Goal: Task Accomplishment & Management: Use online tool/utility

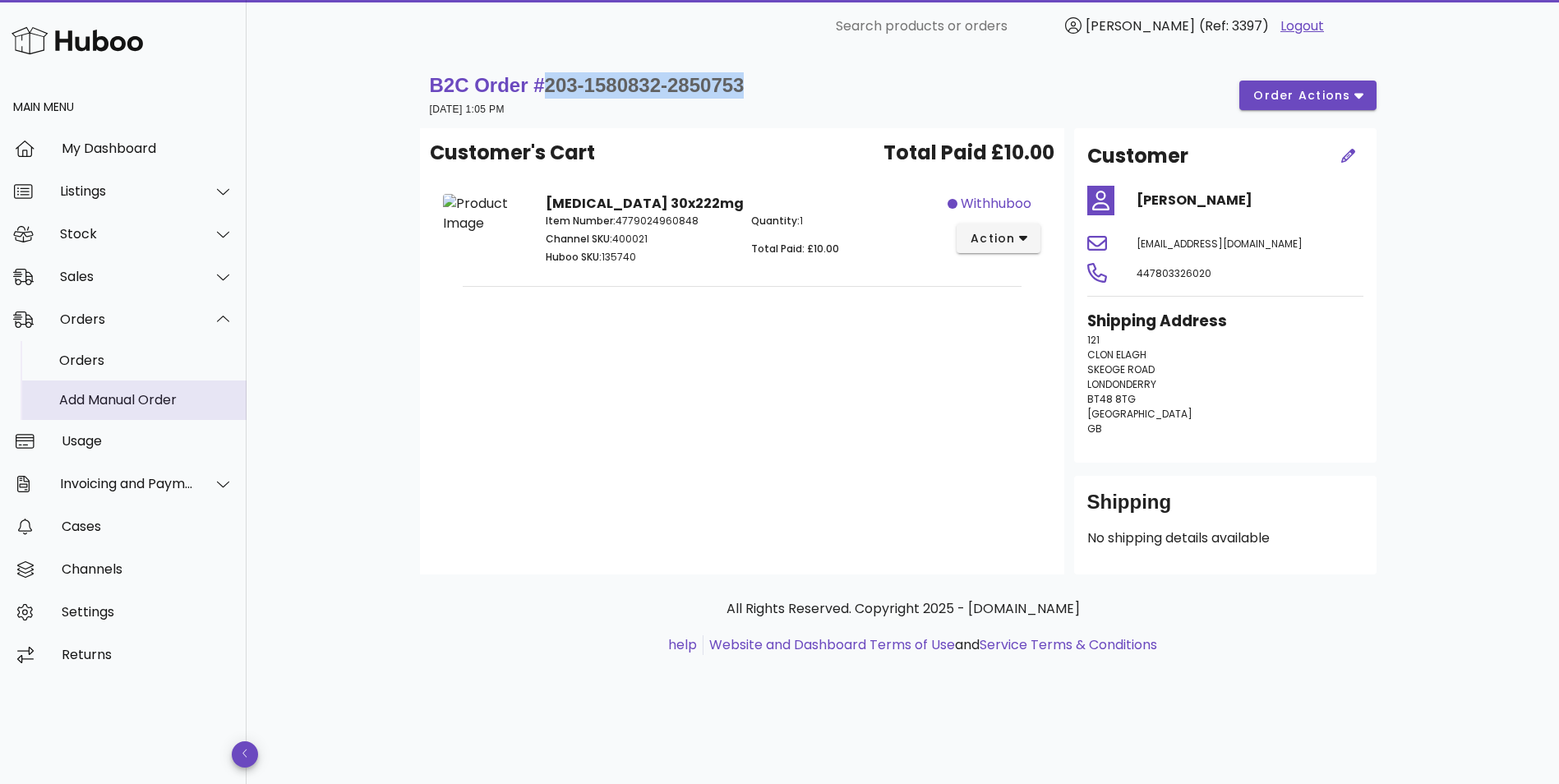
click at [101, 382] on div "Add Manual Order" at bounding box center [146, 400] width 174 height 36
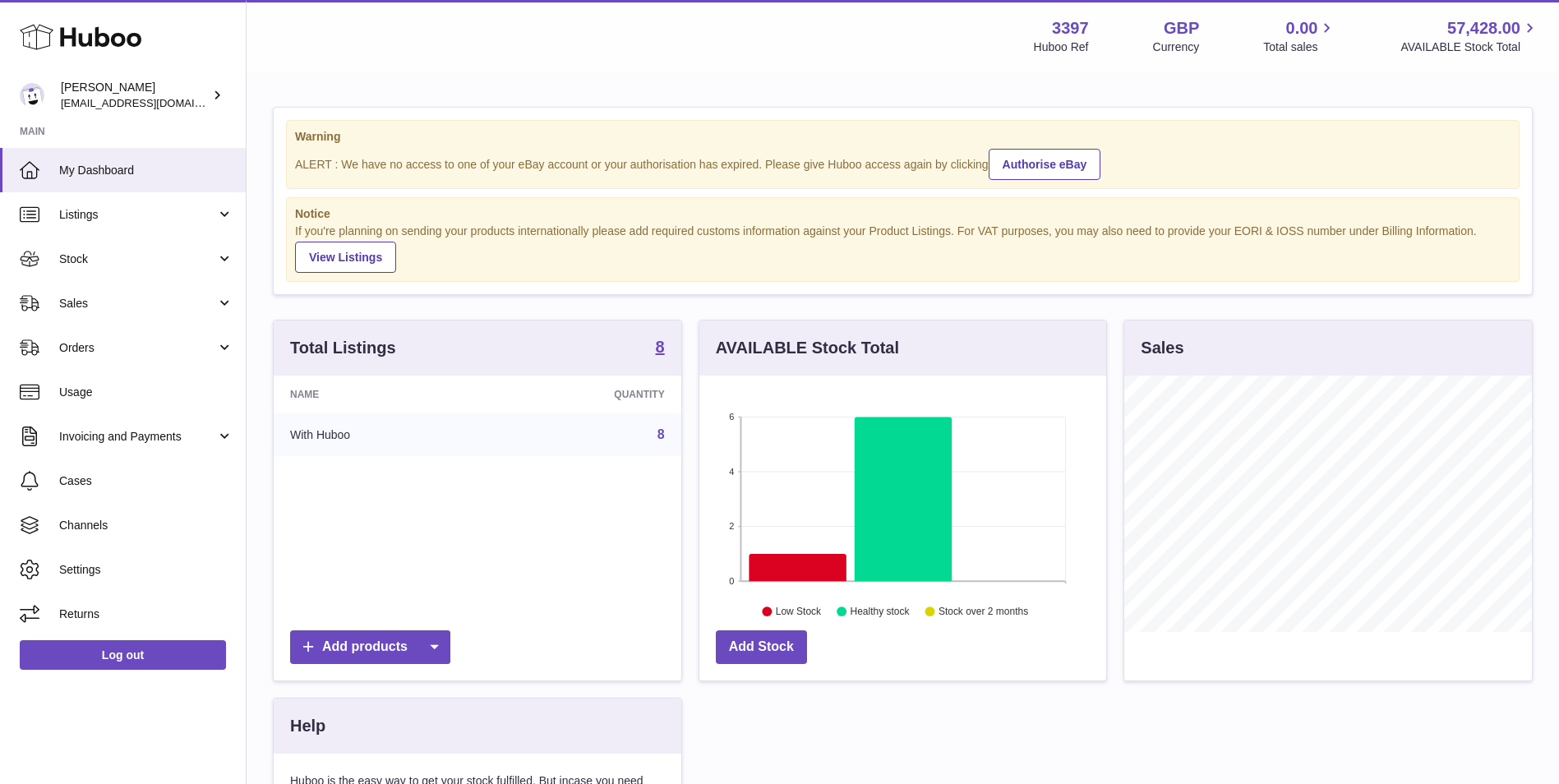
scroll to position [256, 407]
click at [105, 355] on link "Orders" at bounding box center [122, 347] width 246 height 45
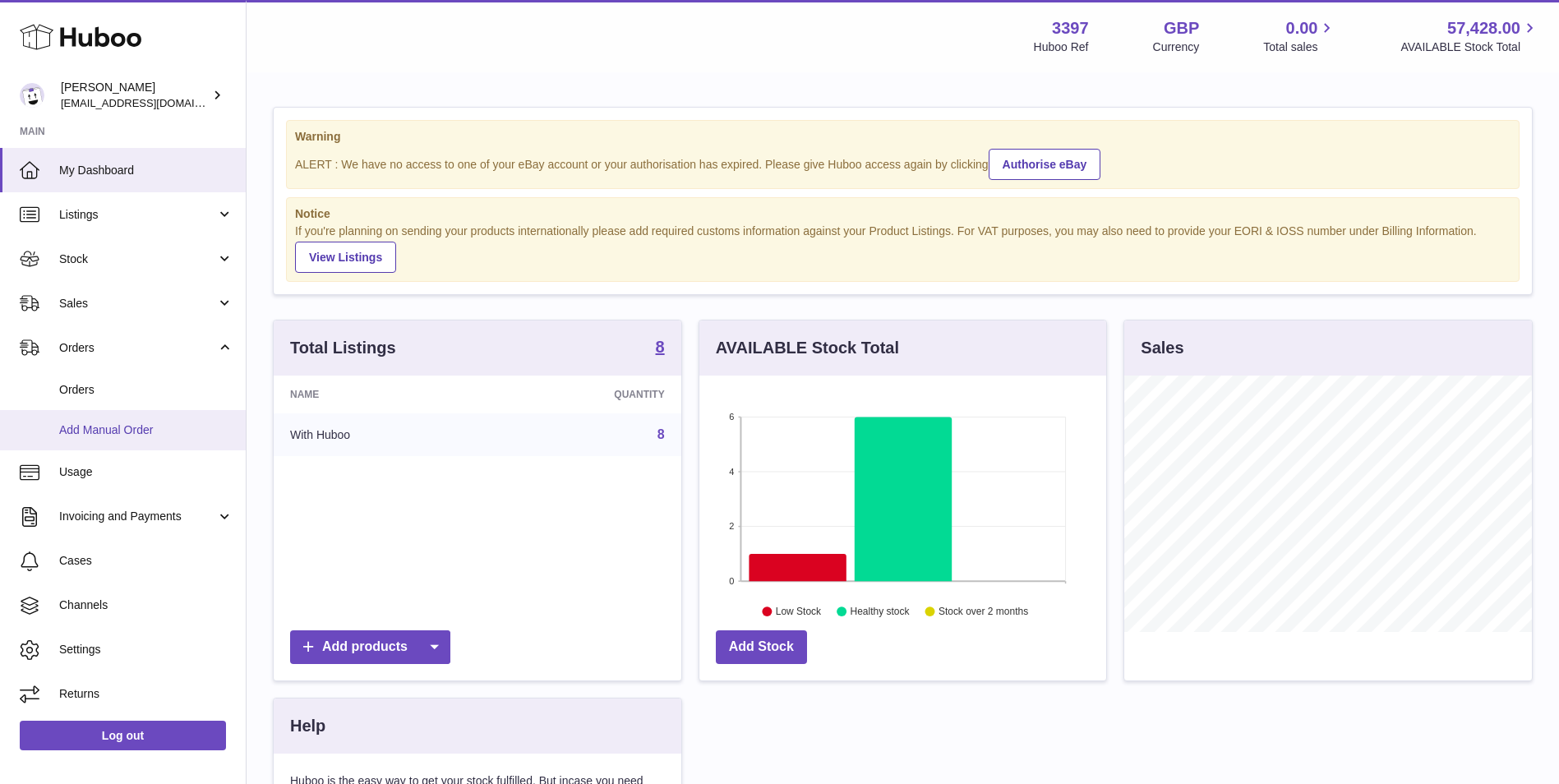
click at [113, 437] on span "Add Manual Order" at bounding box center [146, 430] width 174 height 15
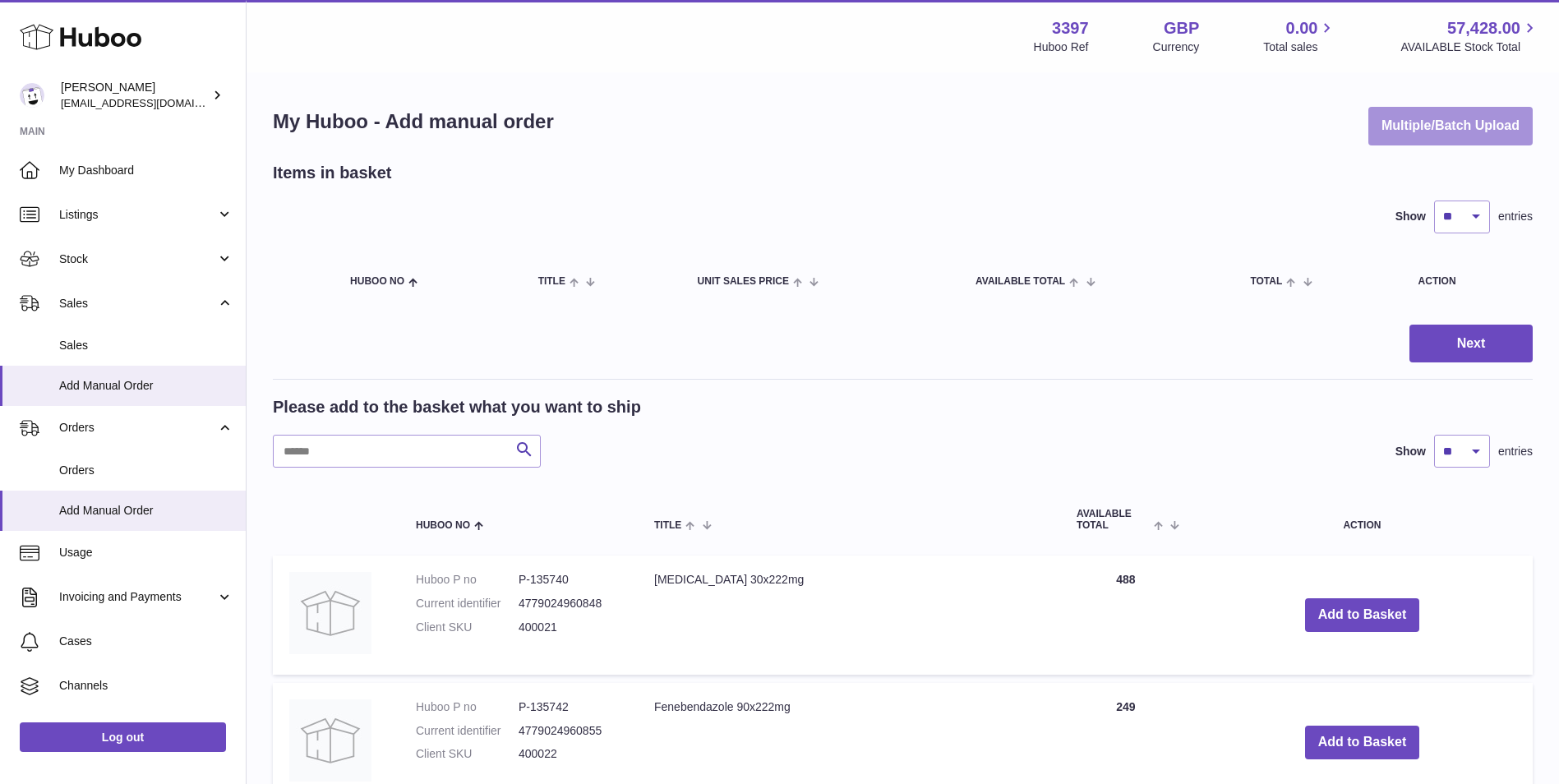
click at [1420, 138] on button "Multiple/Batch Upload" at bounding box center [1451, 126] width 164 height 38
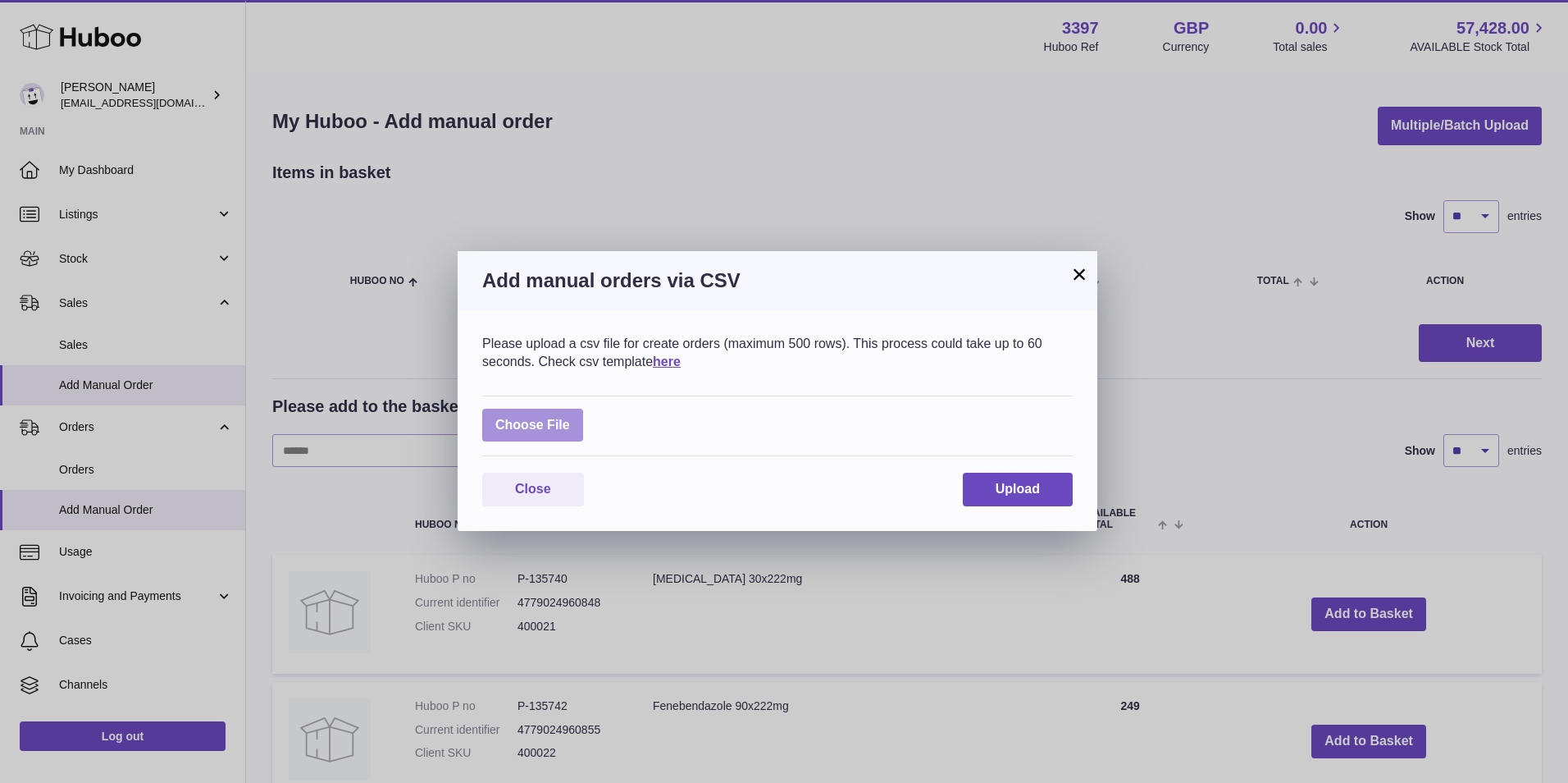
click at [533, 414] on label at bounding box center [532, 425] width 101 height 34
click at [570, 416] on input "file" at bounding box center [570, 416] width 1 height 1
type input "**********"
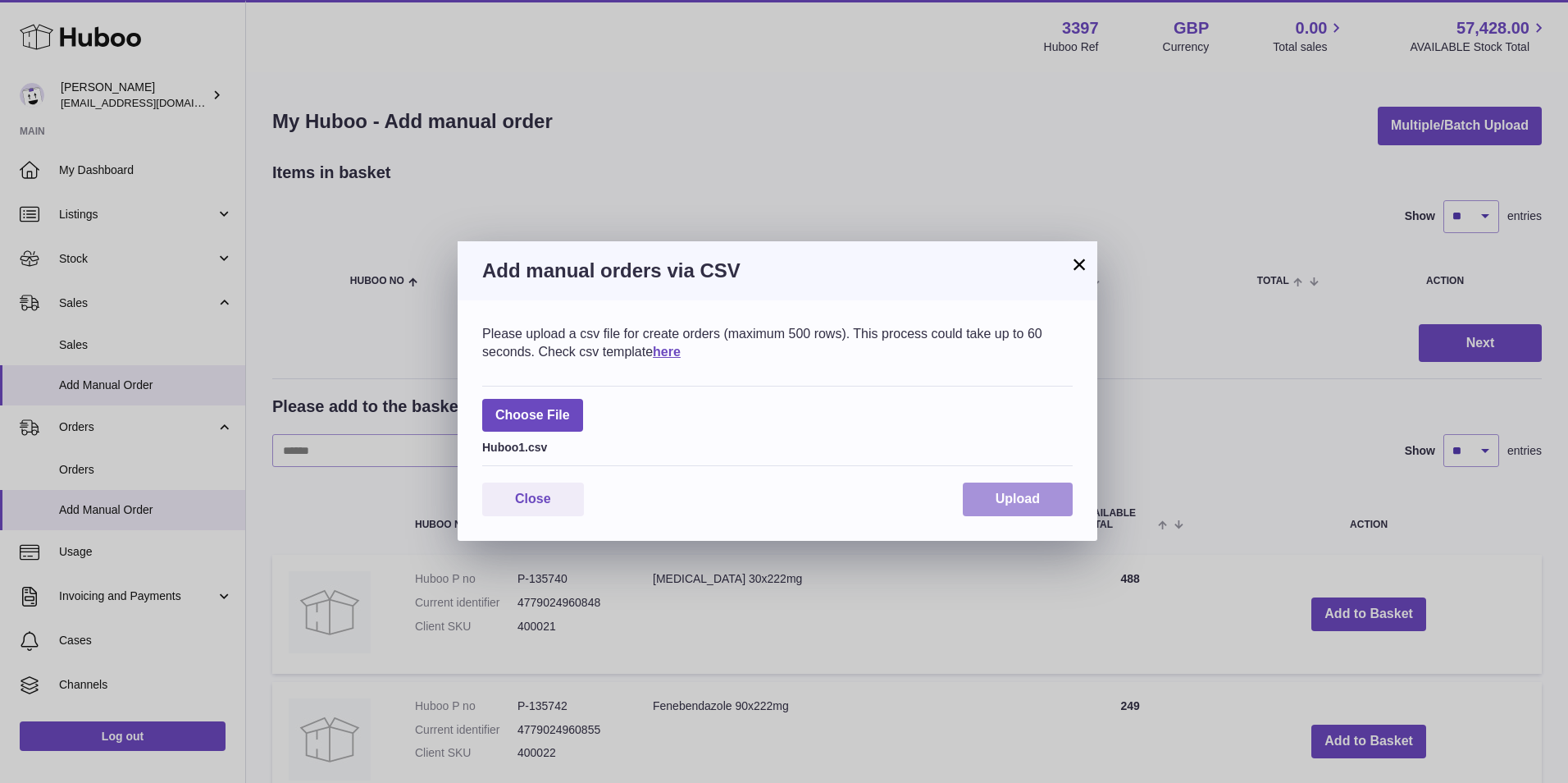
click at [1004, 495] on span "Upload" at bounding box center [1018, 499] width 45 height 14
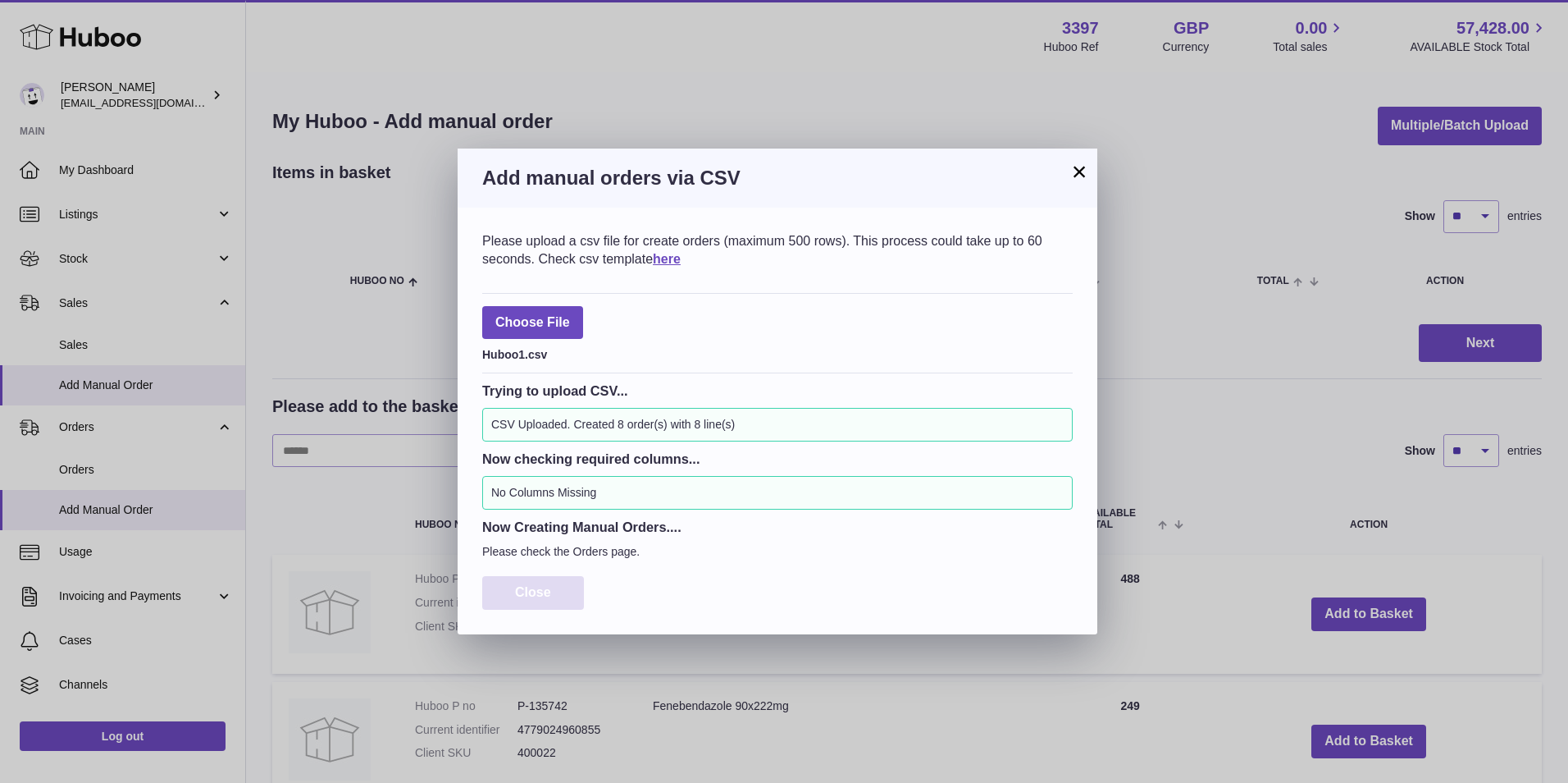
click at [538, 596] on span "Close" at bounding box center [533, 592] width 36 height 14
